Goal: Find specific page/section: Find specific page/section

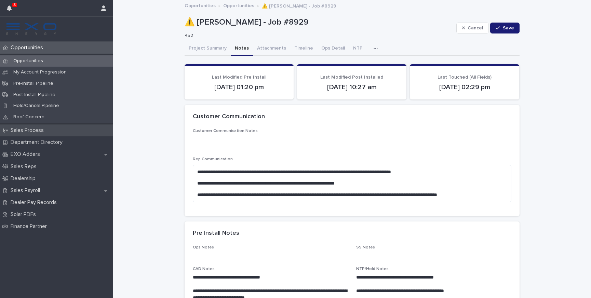
click at [32, 131] on p "Sales Process" at bounding box center [28, 130] width 41 height 6
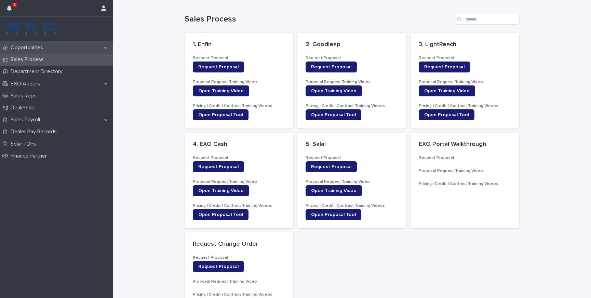
click at [37, 49] on p "Opportunities" at bounding box center [28, 47] width 41 height 6
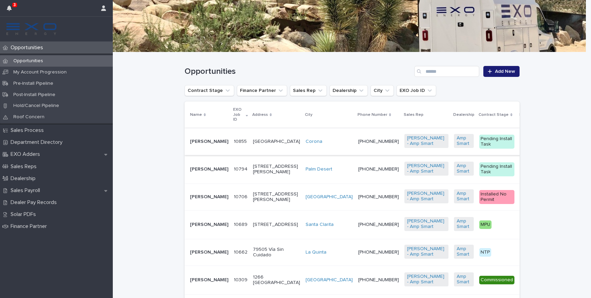
scroll to position [87, 0]
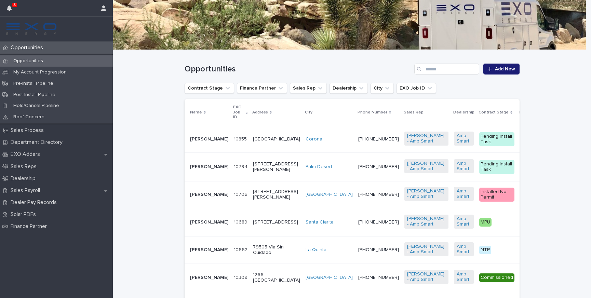
click at [231, 143] on td "10855 10855" at bounding box center [240, 139] width 19 height 27
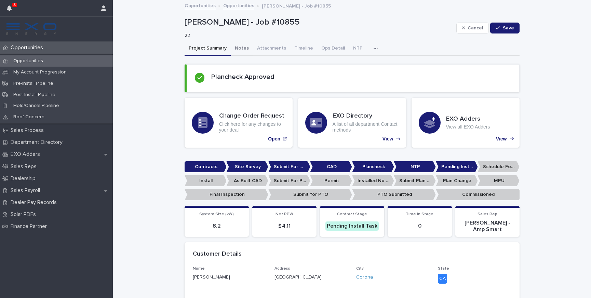
click at [233, 50] on button "Notes" at bounding box center [242, 49] width 22 height 14
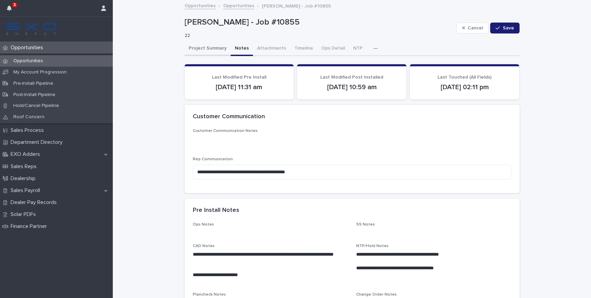
click at [211, 48] on button "Project Summary" at bounding box center [207, 49] width 46 height 14
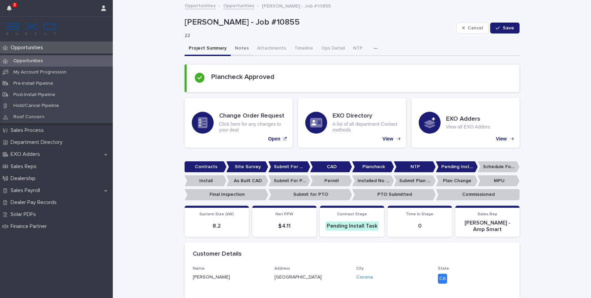
click at [238, 49] on button "Notes" at bounding box center [242, 49] width 22 height 14
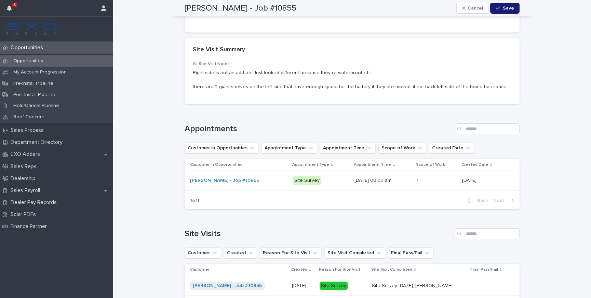
scroll to position [629, 0]
